Goal: Answer question/provide support

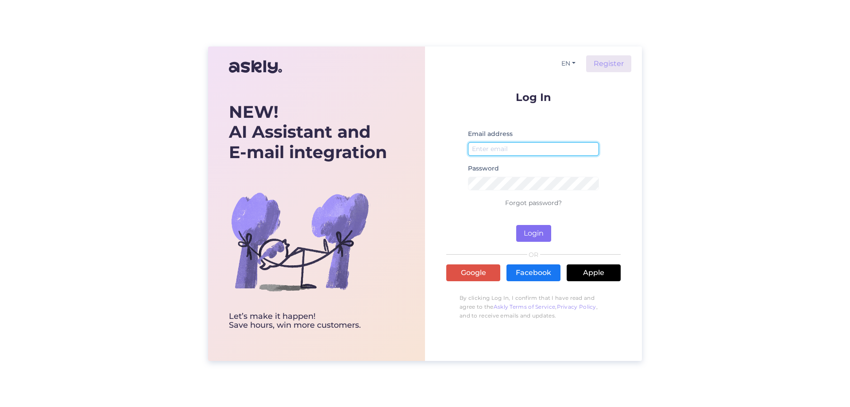
type input "[PERSON_NAME][EMAIL_ADDRESS][DOMAIN_NAME]"
click at [536, 236] on button "Login" at bounding box center [533, 233] width 35 height 17
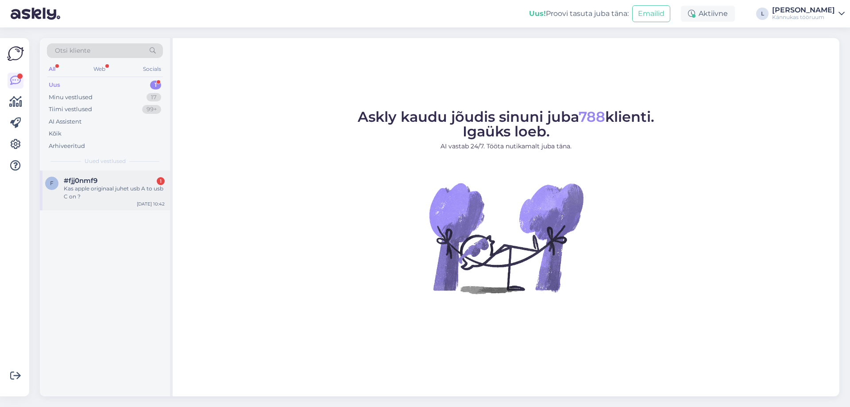
click at [93, 185] on div "Kas apple originaal juhet usb A to usb C on ?" at bounding box center [114, 193] width 101 height 16
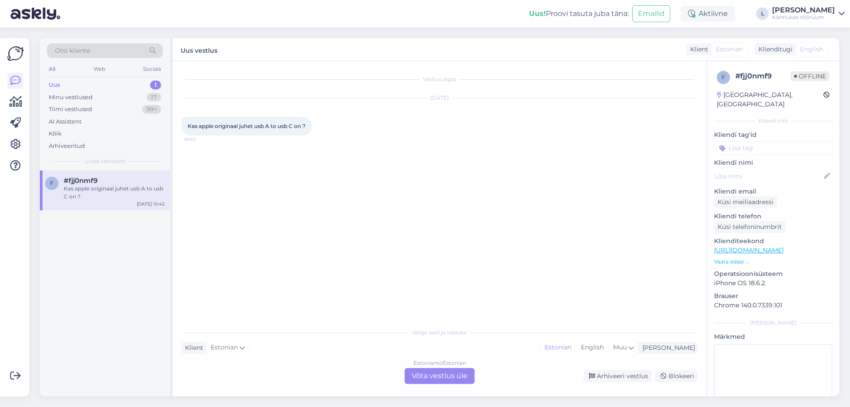
click at [441, 378] on div "Estonian to Estonian Võta vestlus üle" at bounding box center [439, 376] width 70 height 16
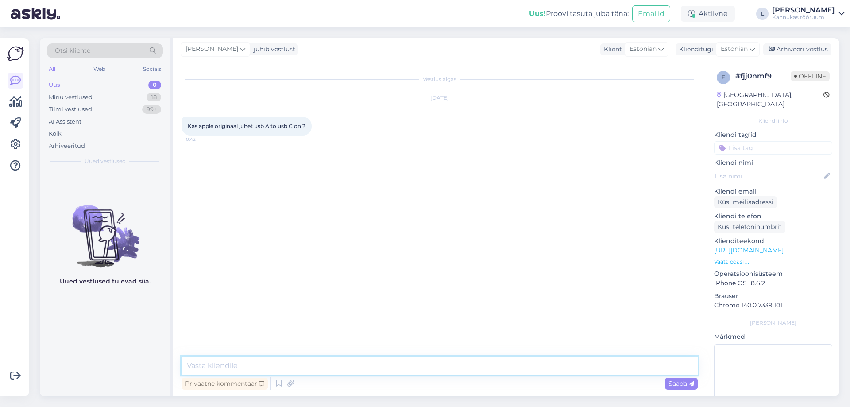
click at [292, 368] on textarea at bounding box center [439, 365] width 516 height 19
click at [361, 366] on textarea "Tere! Täname kirjutamast. [PERSON_NAME] Apple ei tee USB-A - USB-C kaablit" at bounding box center [439, 365] width 516 height 19
click at [362, 366] on textarea "Tere! Täname kirjutamast. [PERSON_NAME] Apple ei tee USB-A - USB-C kaablit" at bounding box center [439, 365] width 516 height 19
click at [517, 369] on textarea "Tere! Täname kirjutamast. [PERSON_NAME] Apple ei teinud originaal USB-A - USB-C…" at bounding box center [439, 365] width 516 height 19
click at [389, 365] on textarea "Tere! Täname kirjutamast. [PERSON_NAME] Apple ei teinud originaal USB-A - USB-C…" at bounding box center [439, 365] width 516 height 19
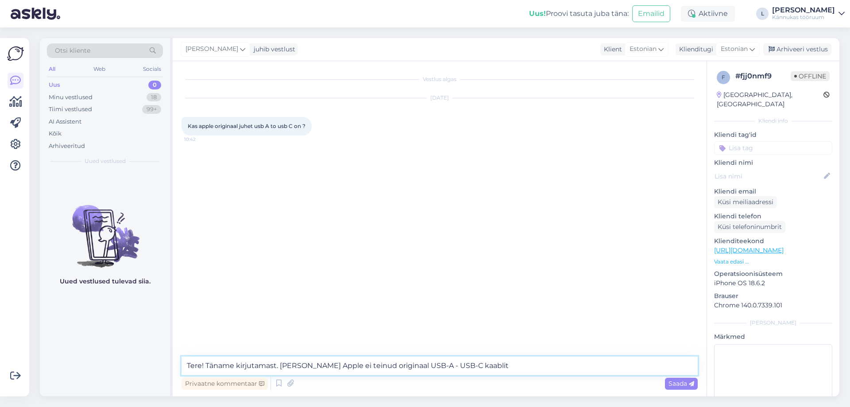
click at [389, 365] on textarea "Tere! Täname kirjutamast. [PERSON_NAME] Apple ei teinud originaal USB-A - USB-C…" at bounding box center [439, 365] width 516 height 19
drag, startPoint x: 350, startPoint y: 363, endPoint x: 374, endPoint y: 363, distance: 24.8
click at [374, 363] on textarea "Tere! Täname kirjutamast. [PERSON_NAME] Apple ei teinud USB-A - USB-C kaablit" at bounding box center [439, 365] width 516 height 19
paste textarea "CRRFEWLG38388"
click at [485, 373] on textarea "Tere! Täname kirjutamast. [PERSON_NAME] Apple originaal USB-A - USB-C kaablit" at bounding box center [439, 365] width 516 height 19
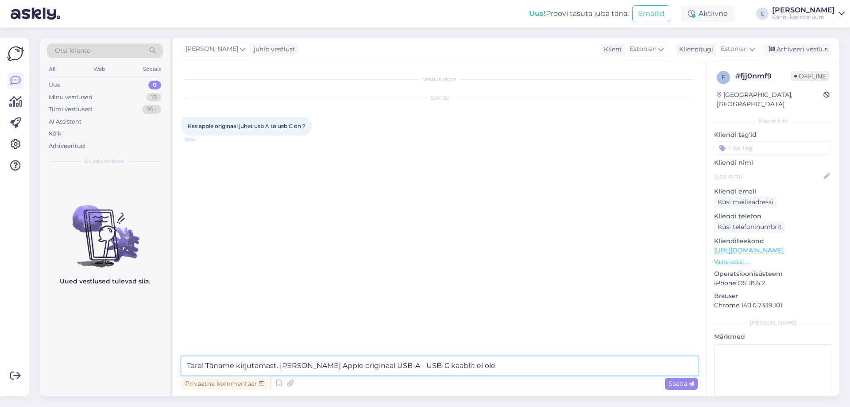
click at [458, 364] on textarea "Tere! Täname kirjutamast. [PERSON_NAME] Apple originaal USB-A - USB-C kaablit e…" at bounding box center [439, 365] width 516 height 19
click at [470, 366] on textarea "Tere! Täname kirjutamast. [PERSON_NAME] Apple originaal USB-A - USB-C kaablit e…" at bounding box center [439, 365] width 516 height 19
click at [548, 370] on textarea "Tere! Täname kirjutamast. [PERSON_NAME] Apple originaal USB-A - USB-C kaablit e…" at bounding box center [439, 365] width 516 height 19
click at [517, 364] on textarea "Tere! Täname kirjutamast. [PERSON_NAME] Apple originaal USB-A - USB-C kaablit e…" at bounding box center [439, 365] width 516 height 19
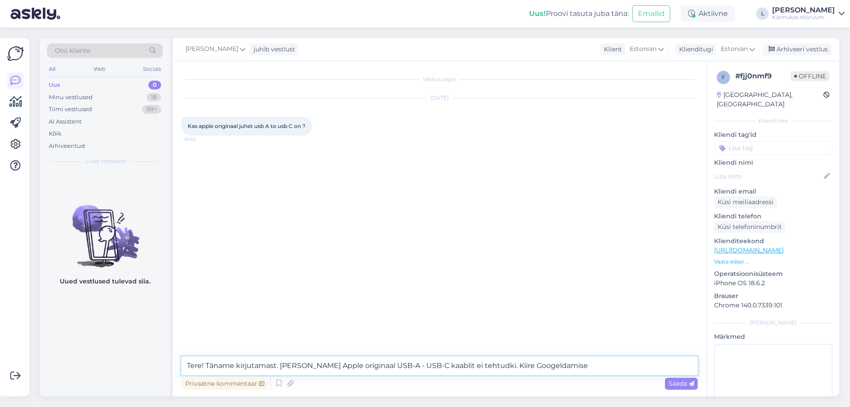
click at [521, 364] on textarea "Tere! Täname kirjutamast. [PERSON_NAME] Apple originaal USB-A - USB-C kaablit e…" at bounding box center [439, 365] width 516 height 19
drag, startPoint x: 573, startPoint y: 365, endPoint x: 499, endPoint y: 370, distance: 74.5
click at [499, 370] on textarea "Tere! Täname kirjutamast. [PERSON_NAME] Apple originaal USB-A - USB-C kaablit e…" at bounding box center [439, 365] width 516 height 19
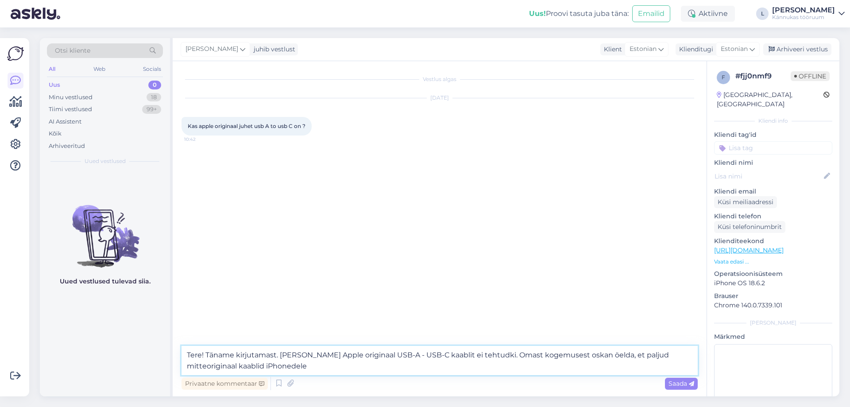
click at [238, 365] on textarea "Tere! Täname kirjutamast. [PERSON_NAME] Apple originaal USB-A - USB-C kaablit e…" at bounding box center [439, 360] width 516 height 29
click at [360, 366] on textarea "Tere! Täname kirjutamast. [PERSON_NAME] Apple originaal USB-A - USB-C kaablit e…" at bounding box center [439, 360] width 516 height 29
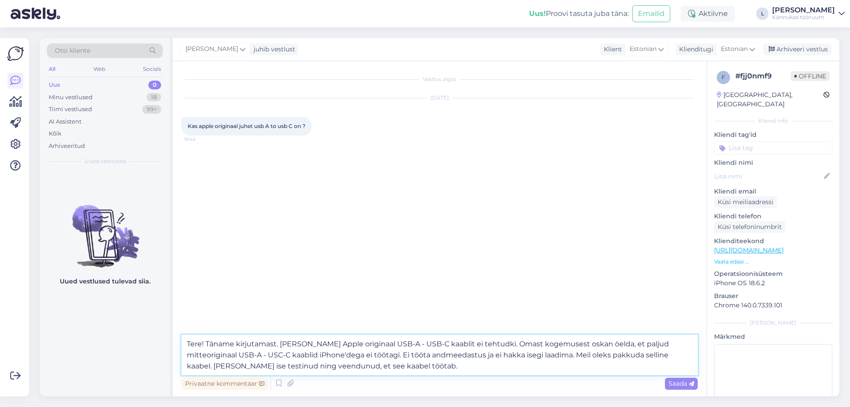
click at [575, 355] on textarea "Tere! Täname kirjutamast. [PERSON_NAME] Apple originaal USB-A - USB-C kaablit e…" at bounding box center [439, 355] width 516 height 40
drag, startPoint x: 654, startPoint y: 354, endPoint x: 653, endPoint y: 359, distance: 6.0
click at [654, 354] on textarea "Tere! Täname kirjutamast. [PERSON_NAME] Apple originaal USB-A - USB-C kaablit e…" at bounding box center [439, 355] width 516 height 40
click at [219, 367] on textarea "Tere! Täname kirjutamast. [PERSON_NAME] Apple originaal USB-A - USB-C kaablit e…" at bounding box center [439, 355] width 516 height 40
click at [267, 368] on textarea "Tere! Täname kirjutamast. [PERSON_NAME] Apple originaal USB-A - USB-C kaablit e…" at bounding box center [439, 355] width 516 height 40
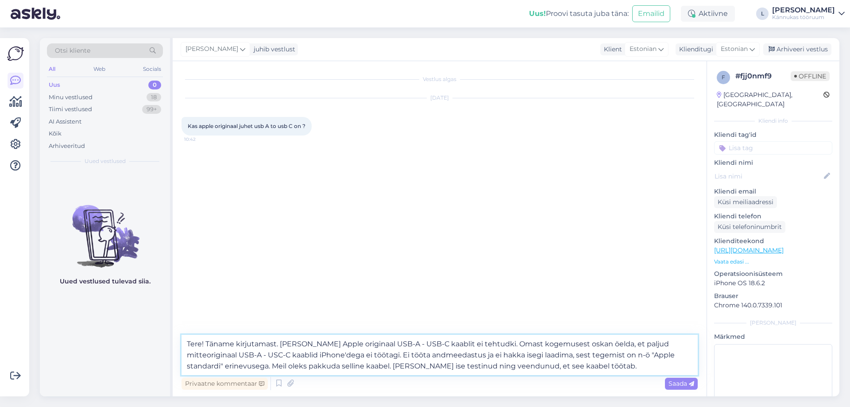
drag, startPoint x: 272, startPoint y: 365, endPoint x: 393, endPoint y: 367, distance: 121.7
click at [393, 367] on textarea "Tere! Täname kirjutamast. [PERSON_NAME] Apple originaal USB-A - USB-C kaablit e…" at bounding box center [439, 355] width 516 height 40
click at [485, 366] on textarea "Tere! Täname kirjutamast. [PERSON_NAME] Apple originaal USB-A - USB-C kaablit e…" at bounding box center [439, 355] width 516 height 40
paste textarea "[URL][DOMAIN_NAME]"
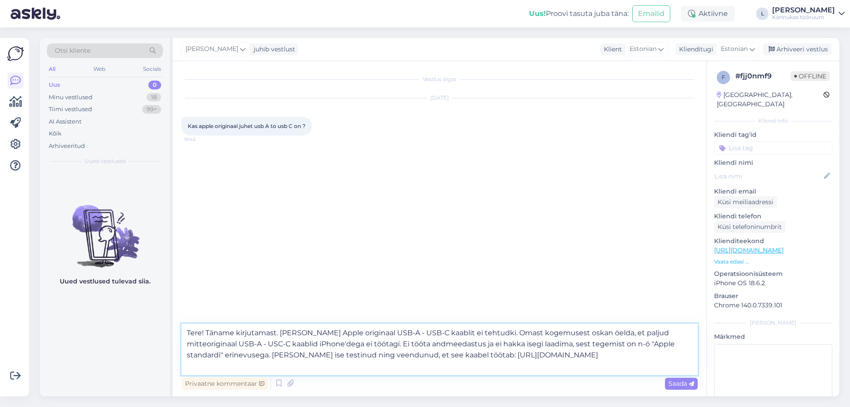
click at [457, 341] on textarea "Tere! Täname kirjutamast. [PERSON_NAME] Apple originaal USB-A - USB-C kaablit e…" at bounding box center [439, 348] width 516 height 51
click at [471, 360] on textarea "Tere! Täname kirjutamast. [PERSON_NAME] Apple originaal USB-A - USB-C kaablit e…" at bounding box center [439, 348] width 516 height 51
type textarea "Tere! Täname kirjutamast. [PERSON_NAME] Apple originaal USB-A - USB-C kaablit e…"
click at [669, 382] on span "Saada" at bounding box center [681, 383] width 26 height 8
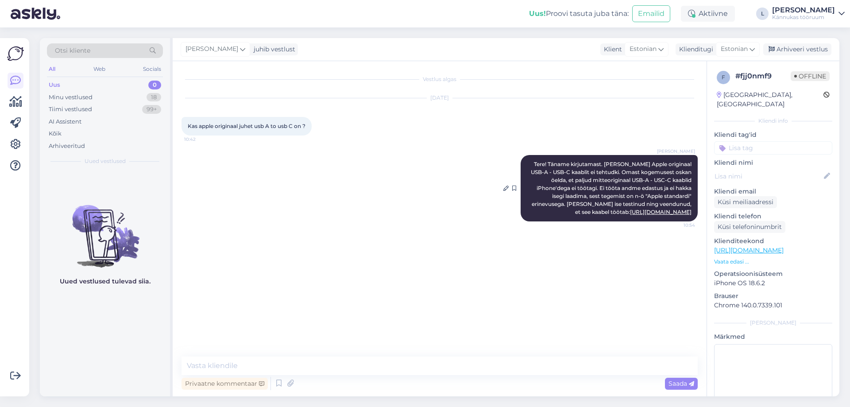
click at [630, 212] on link "[URL][DOMAIN_NAME]" at bounding box center [661, 211] width 62 height 7
click at [504, 191] on icon at bounding box center [505, 187] width 5 height 5
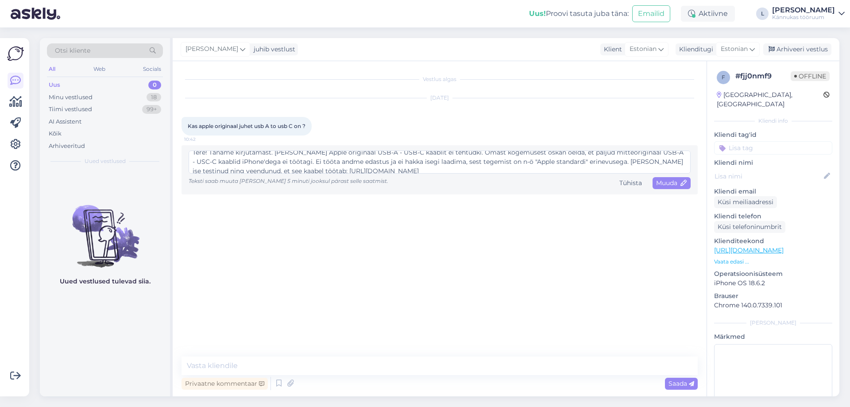
scroll to position [9, 0]
click at [336, 164] on textarea "Tere! Täname kirjutamast. [PERSON_NAME] Apple originaal USB-A - USB-C kaablit e…" at bounding box center [439, 161] width 502 height 23
type textarea "Tere! Täname kirjutamast. [PERSON_NAME] Apple originaal USB-A - USB-C kaablit e…"
click at [669, 182] on span "Muuda" at bounding box center [671, 183] width 31 height 8
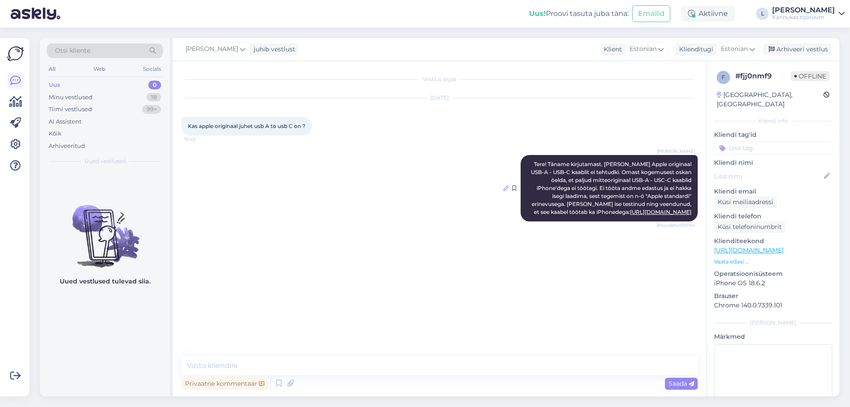
click at [508, 191] on icon at bounding box center [505, 187] width 5 height 5
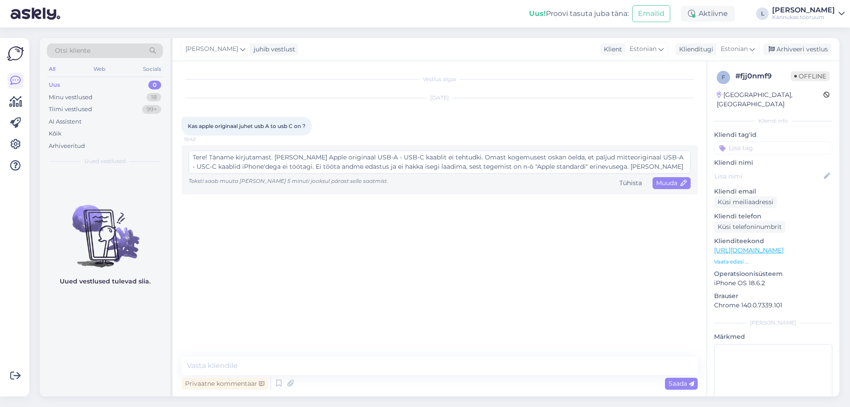
click at [467, 157] on textarea "Tere! Täname kirjutamast. [PERSON_NAME] Apple originaal USB-A - USB-C kaablit e…" at bounding box center [439, 161] width 502 height 23
type textarea "Tere! Täname kirjutamast. [PERSON_NAME] Apple originaal USB-A - USB-C kaablit e…"
click at [670, 182] on span "Muuda" at bounding box center [671, 183] width 31 height 8
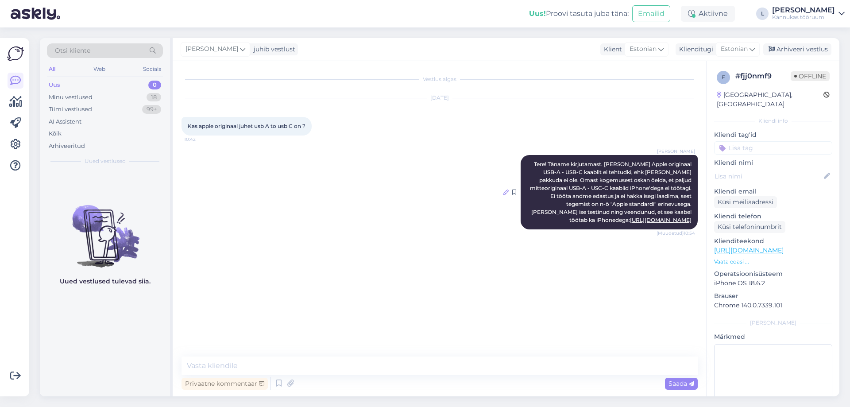
click at [504, 195] on icon at bounding box center [505, 191] width 5 height 5
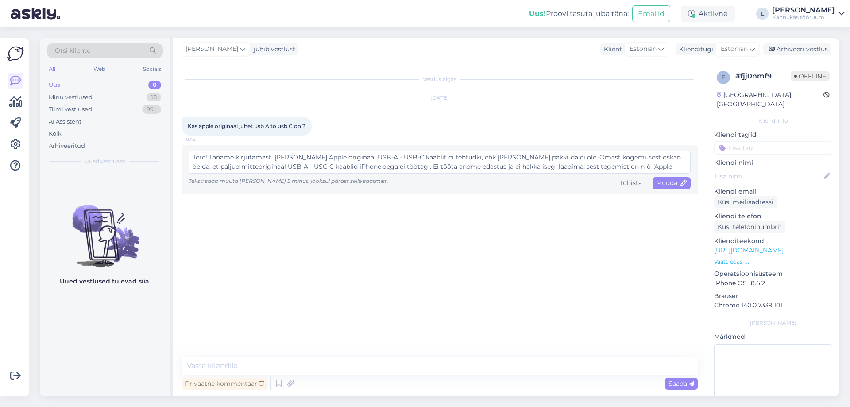
click at [464, 157] on textarea "Tere! Täname kirjutamast. [PERSON_NAME] Apple originaal USB-A - USB-C kaablit e…" at bounding box center [439, 161] width 502 height 23
type textarea "Tere! Täname kirjutamast. [PERSON_NAME] Apple originaal USB-A - USB-C kaablit e…"
click at [656, 179] on span "Muuda" at bounding box center [671, 183] width 31 height 8
